Goal: Register for event/course

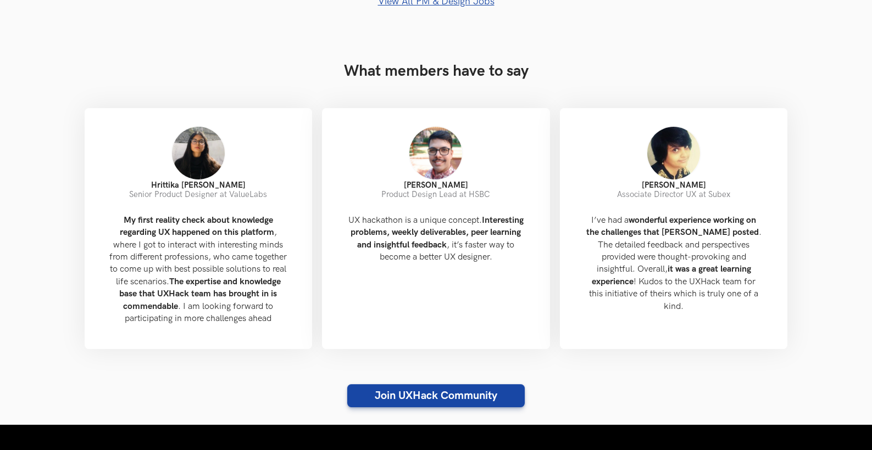
scroll to position [989, 0]
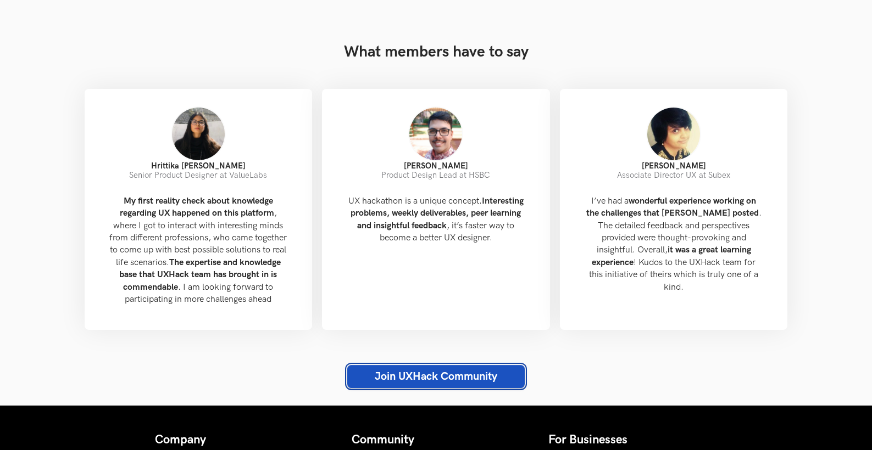
click at [428, 388] on link "Join UXHack Community" at bounding box center [435, 376] width 177 height 23
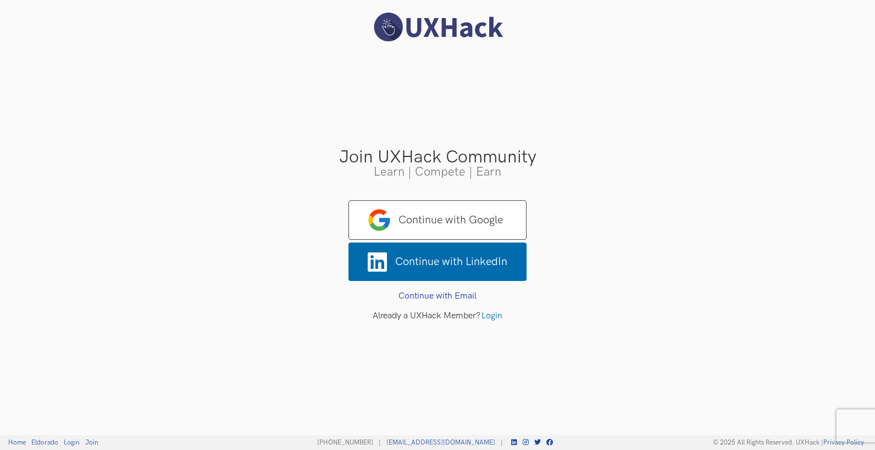
click at [382, 339] on div "Join UXHack Community Learn | Compete | Earn Continue with Google Continue with…" at bounding box center [437, 225] width 875 height 450
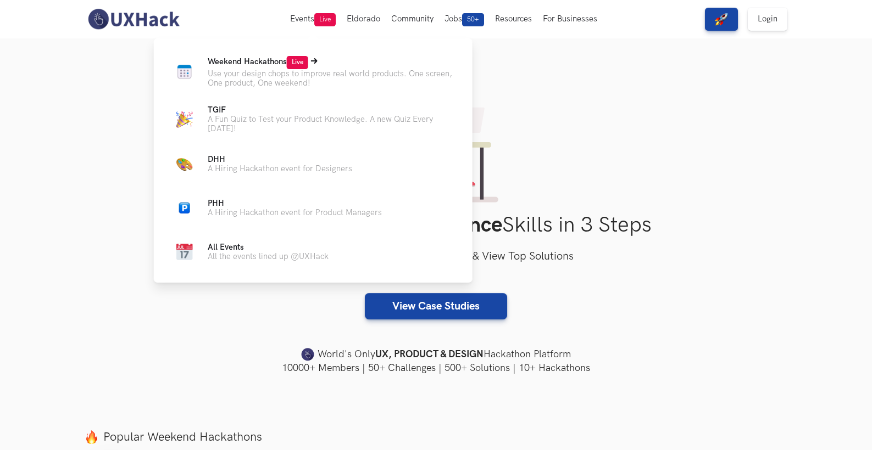
click at [286, 84] on p "Use your design chops to improve real world products. One screen, One product, …" at bounding box center [331, 78] width 247 height 19
click at [291, 71] on p "Use your design chops to improve real world products. One screen, One product, …" at bounding box center [331, 78] width 247 height 19
click at [304, 60] on span "Live" at bounding box center [297, 62] width 21 height 13
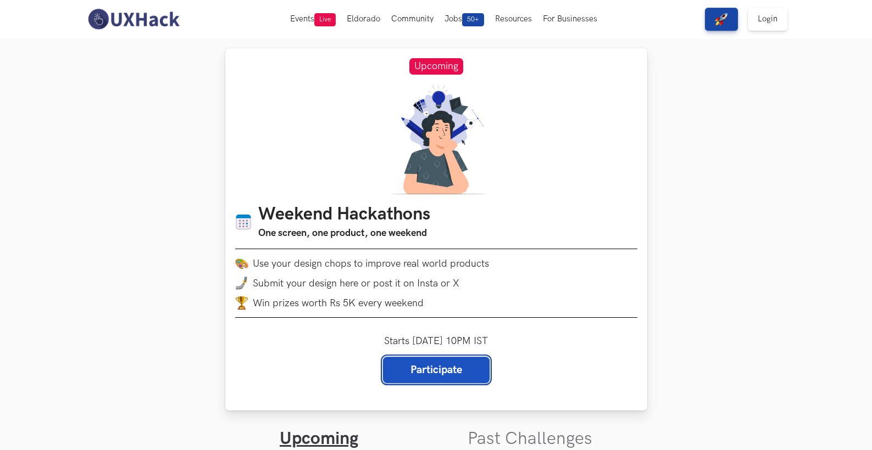
click at [442, 371] on link "Participate" at bounding box center [436, 370] width 107 height 26
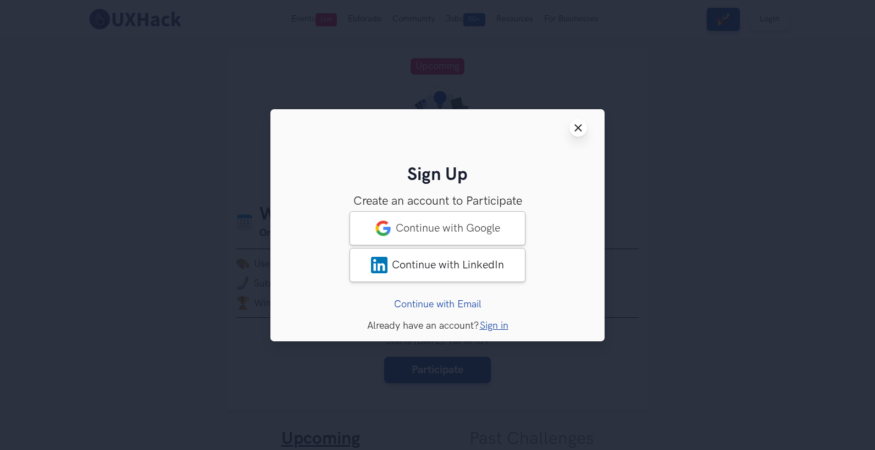
click at [580, 126] on line at bounding box center [578, 128] width 6 height 6
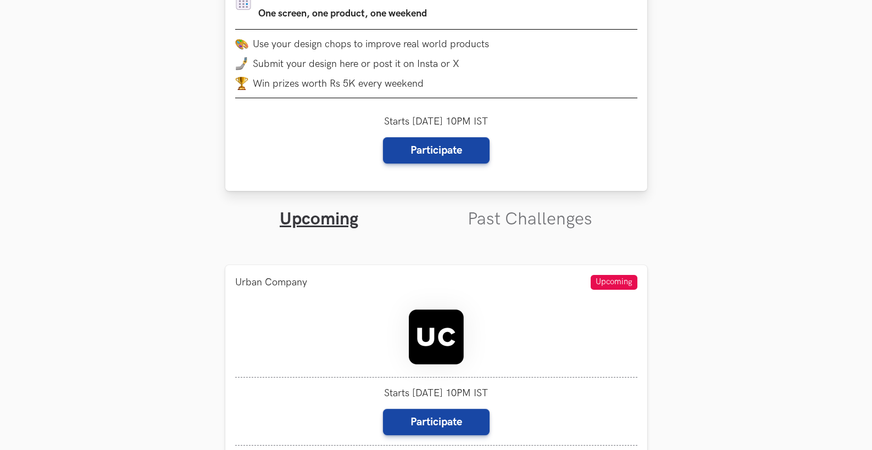
scroll to position [275, 0]
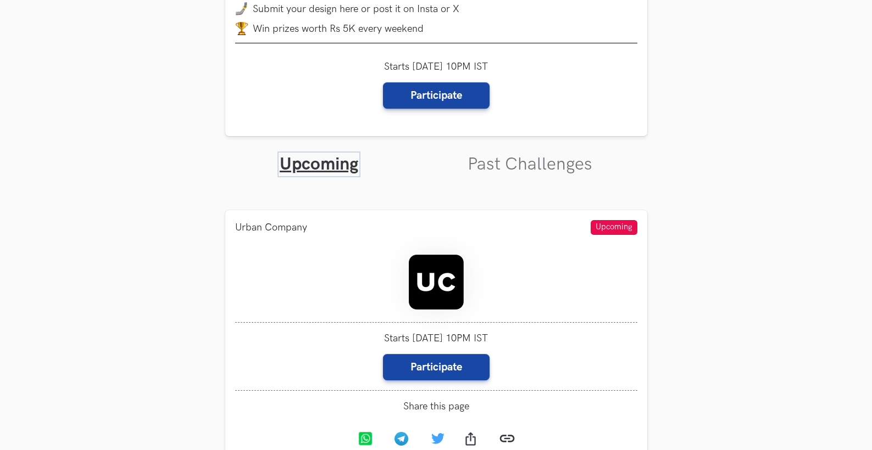
click at [350, 154] on link "Upcoming" at bounding box center [319, 164] width 79 height 21
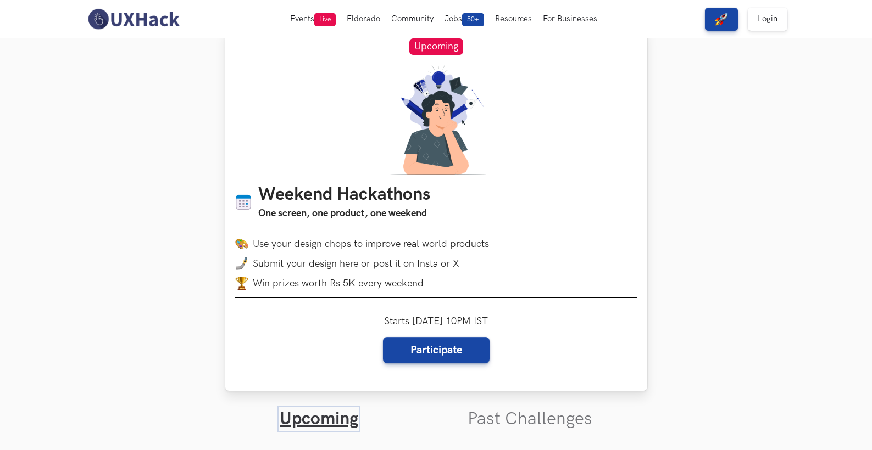
scroll to position [0, 0]
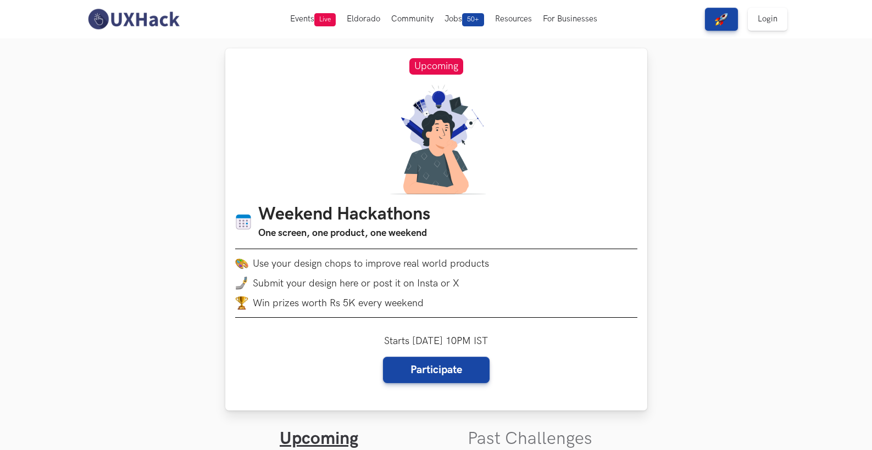
click at [459, 69] on span "Upcoming" at bounding box center [436, 66] width 54 height 16
